Goal: Contribute content: Add original content to the website for others to see

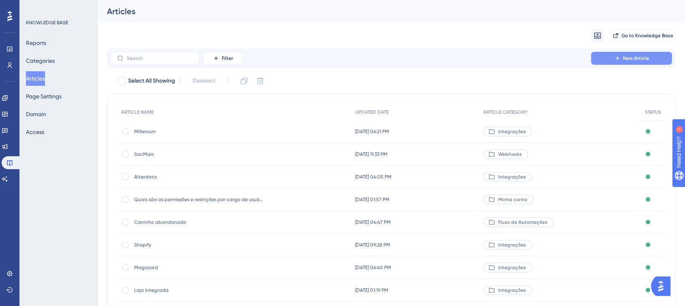
click at [600, 57] on button "New Article" at bounding box center [631, 58] width 81 height 13
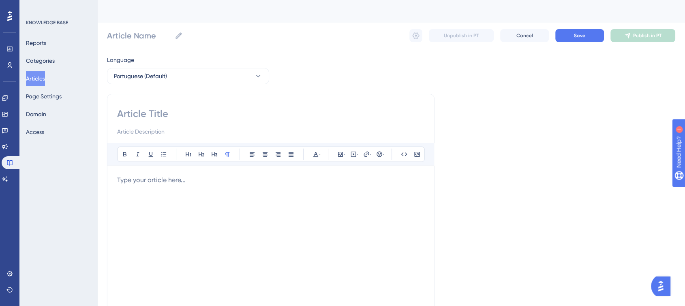
click at [141, 116] on input at bounding box center [270, 113] width 307 height 13
click at [146, 34] on input "Article Name" at bounding box center [139, 35] width 64 height 11
type input "Uappi"
click at [131, 106] on div "Bold Italic Underline Bullet Point Heading 1 Heading 2 Heading 3 Normal Align L…" at bounding box center [271, 229] width 328 height 270
click at [130, 111] on input at bounding box center [270, 113] width 307 height 13
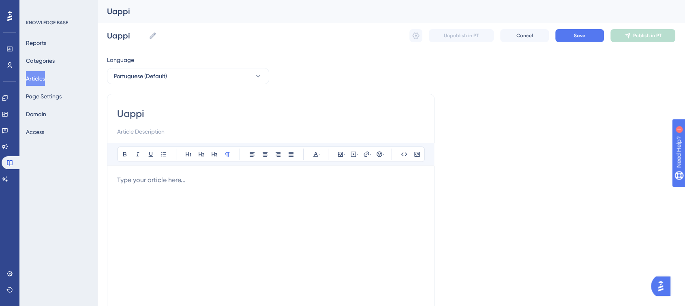
type input "Uappi"
click at [194, 185] on div at bounding box center [270, 265] width 307 height 178
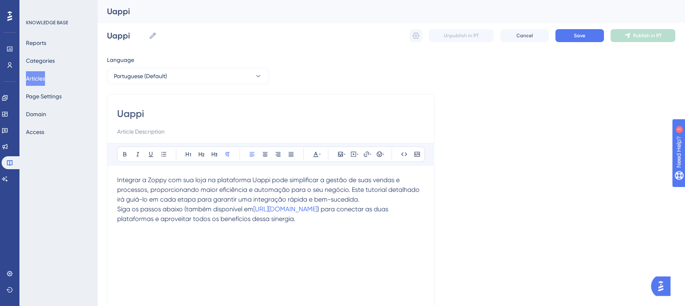
click at [364, 202] on p "Integrar a Zoppy com sua loja na plataforma Uappi pode simplificar a gestão de …" at bounding box center [270, 190] width 307 height 29
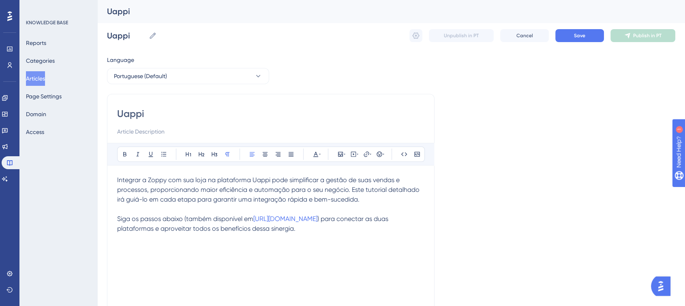
click at [147, 265] on div "Integrar a Zoppy com sua loja na plataforma Uappi pode simplificar a gestão de …" at bounding box center [270, 265] width 307 height 178
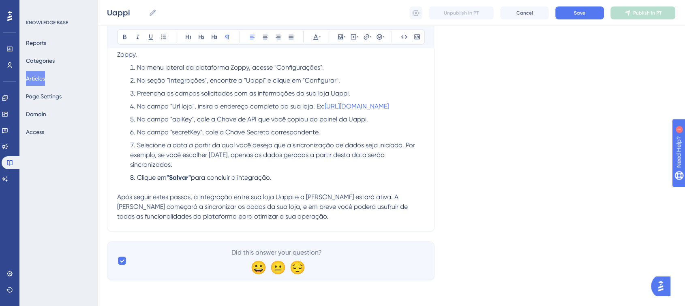
scroll to position [722, 0]
click at [575, 15] on span "Save" at bounding box center [579, 13] width 11 height 6
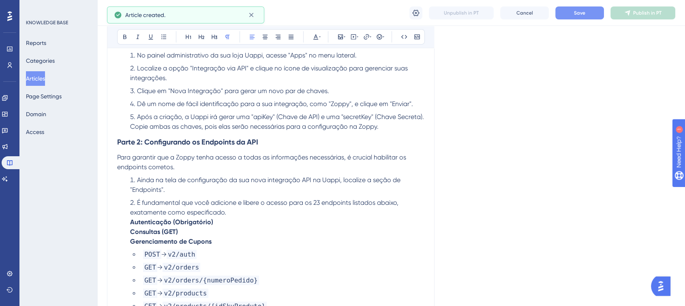
scroll to position [134, 0]
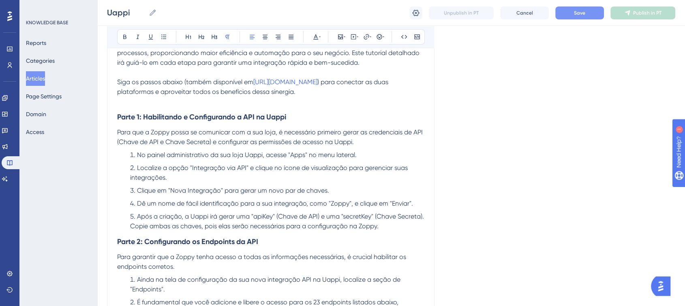
click at [572, 17] on button "Save" at bounding box center [579, 12] width 49 height 13
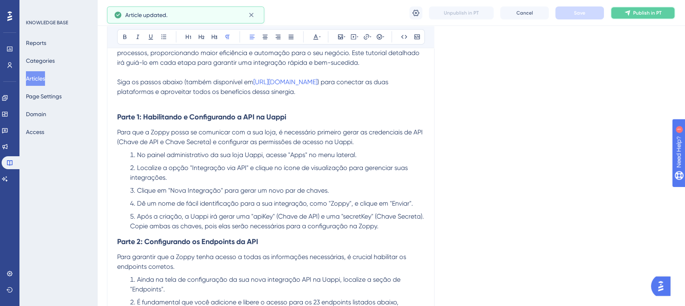
click at [634, 17] on button "Publish in PT" at bounding box center [643, 12] width 65 height 13
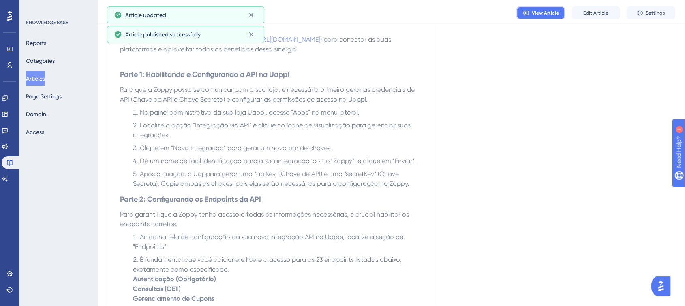
click at [548, 12] on span "View Article" at bounding box center [545, 13] width 27 height 6
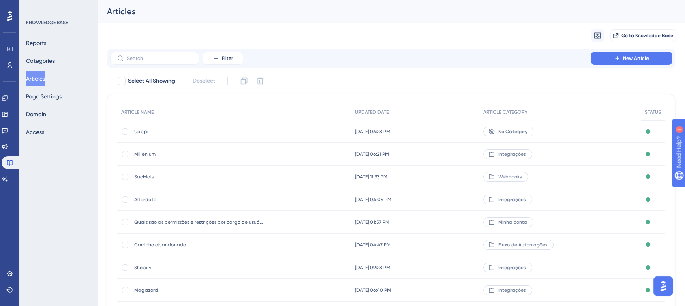
click at [138, 134] on span "Uappi" at bounding box center [199, 132] width 130 height 6
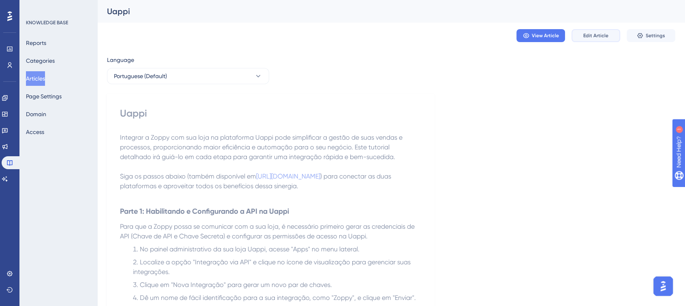
click at [587, 34] on span "Edit Article" at bounding box center [595, 35] width 25 height 6
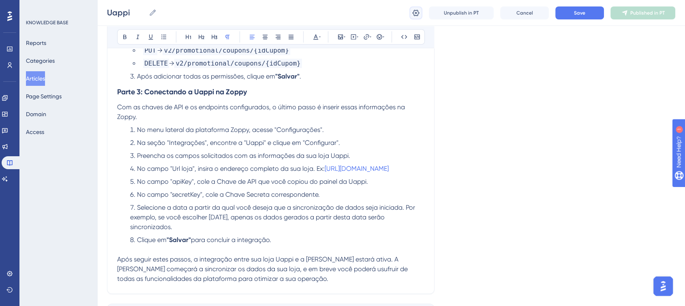
click at [416, 17] on button at bounding box center [415, 12] width 13 height 13
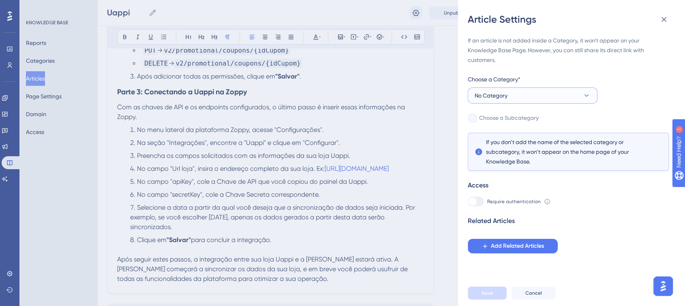
click at [531, 99] on button "No Category" at bounding box center [533, 96] width 130 height 16
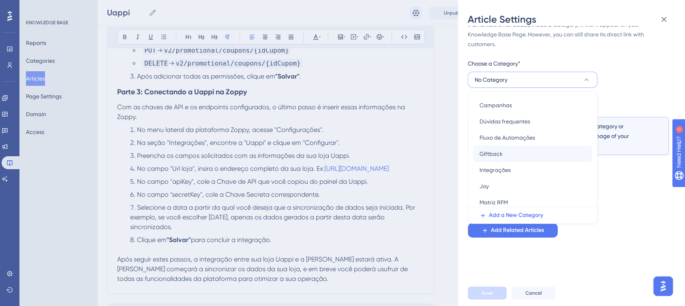
scroll to position [45, 0]
click at [509, 154] on span "Integrações" at bounding box center [495, 157] width 31 height 10
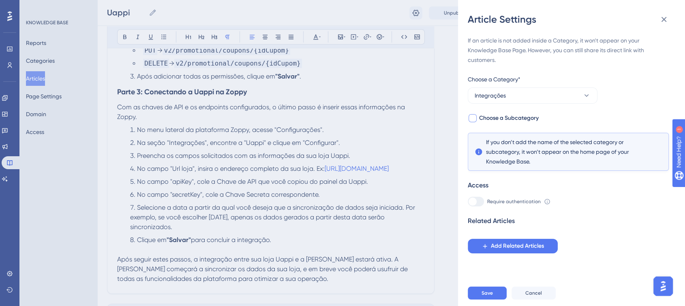
click at [474, 117] on div at bounding box center [473, 118] width 8 height 8
checkbox input "true"
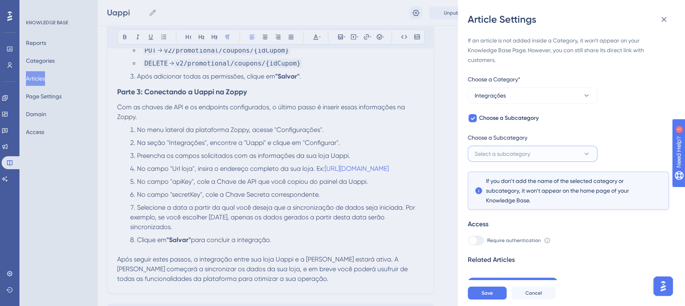
click at [493, 154] on span "Select a subcategory" at bounding box center [503, 154] width 56 height 10
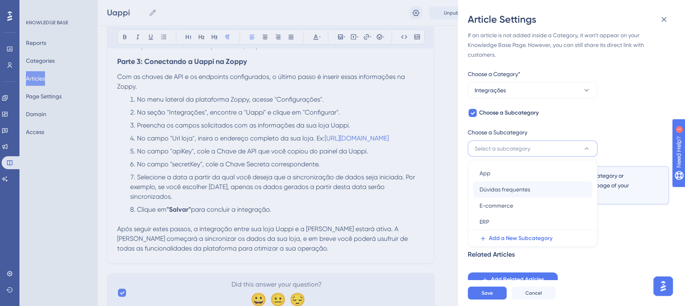
scroll to position [678, 0]
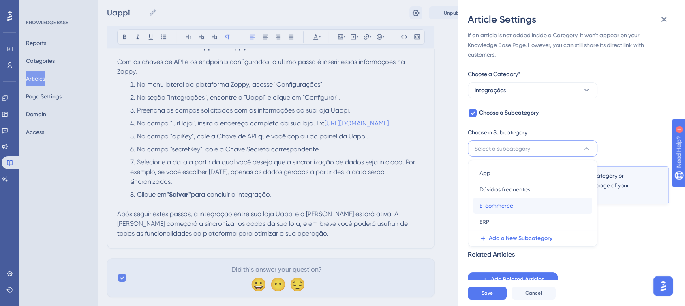
click at [501, 204] on span "E-commerce" at bounding box center [497, 206] width 34 height 10
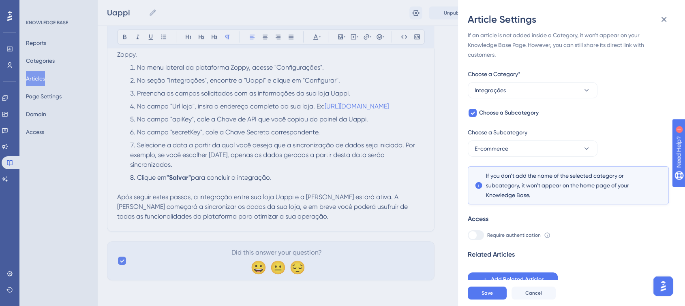
scroll to position [722, 0]
click at [480, 300] on button "Save" at bounding box center [487, 293] width 39 height 13
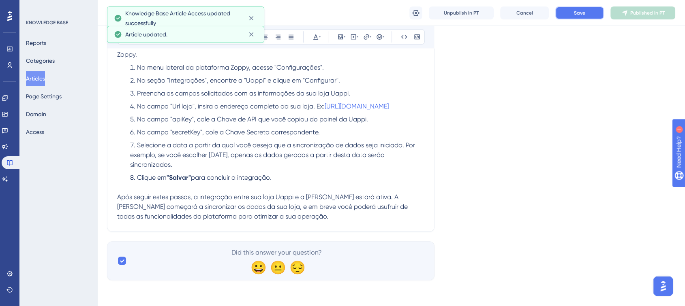
click at [599, 11] on button "Save" at bounding box center [579, 12] width 49 height 13
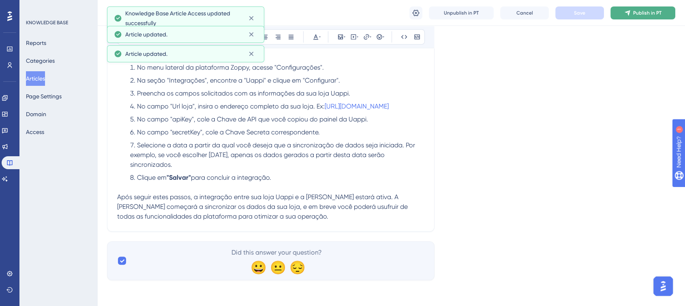
click at [636, 15] on span "Publish in PT" at bounding box center [647, 13] width 28 height 6
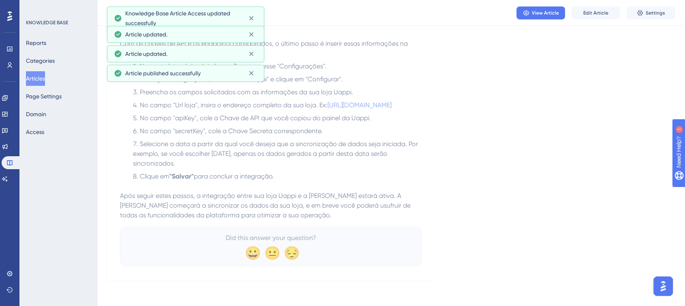
click at [546, 20] on div "View Article Edit Article Settings" at bounding box center [391, 13] width 588 height 26
click at [543, 14] on span "View Article" at bounding box center [545, 13] width 27 height 6
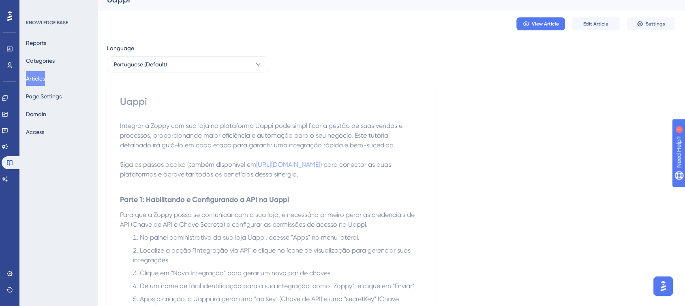
scroll to position [0, 0]
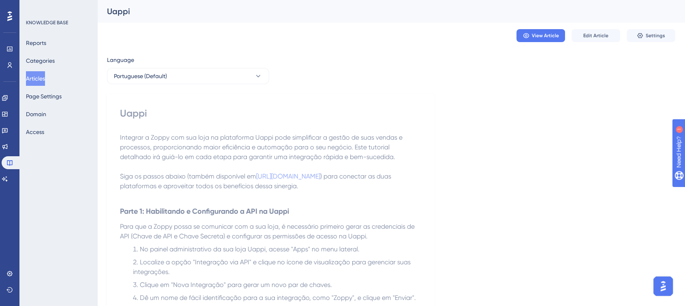
click at [57, 82] on div "Reports Categories Articles Page Settings Domain Access" at bounding box center [59, 88] width 66 height 104
click at [45, 82] on button "Articles" at bounding box center [35, 78] width 19 height 15
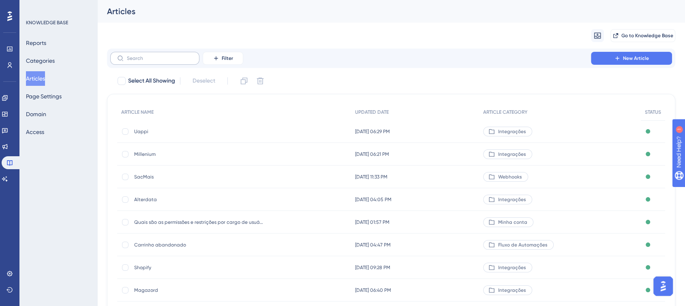
click at [159, 62] on label at bounding box center [154, 58] width 89 height 13
click at [159, 61] on input "text" at bounding box center [160, 59] width 66 height 6
click at [147, 156] on span "Millenium" at bounding box center [199, 154] width 130 height 6
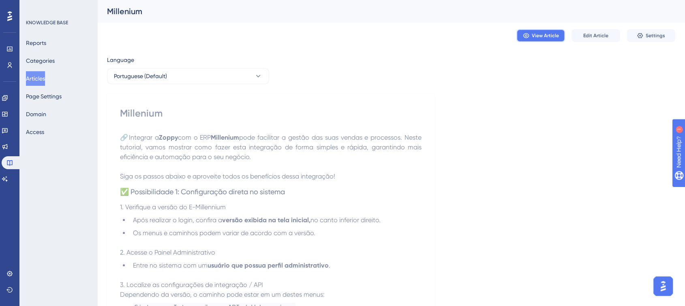
click at [559, 34] on button "View Article" at bounding box center [540, 35] width 49 height 13
